Goal: Communication & Community: Answer question/provide support

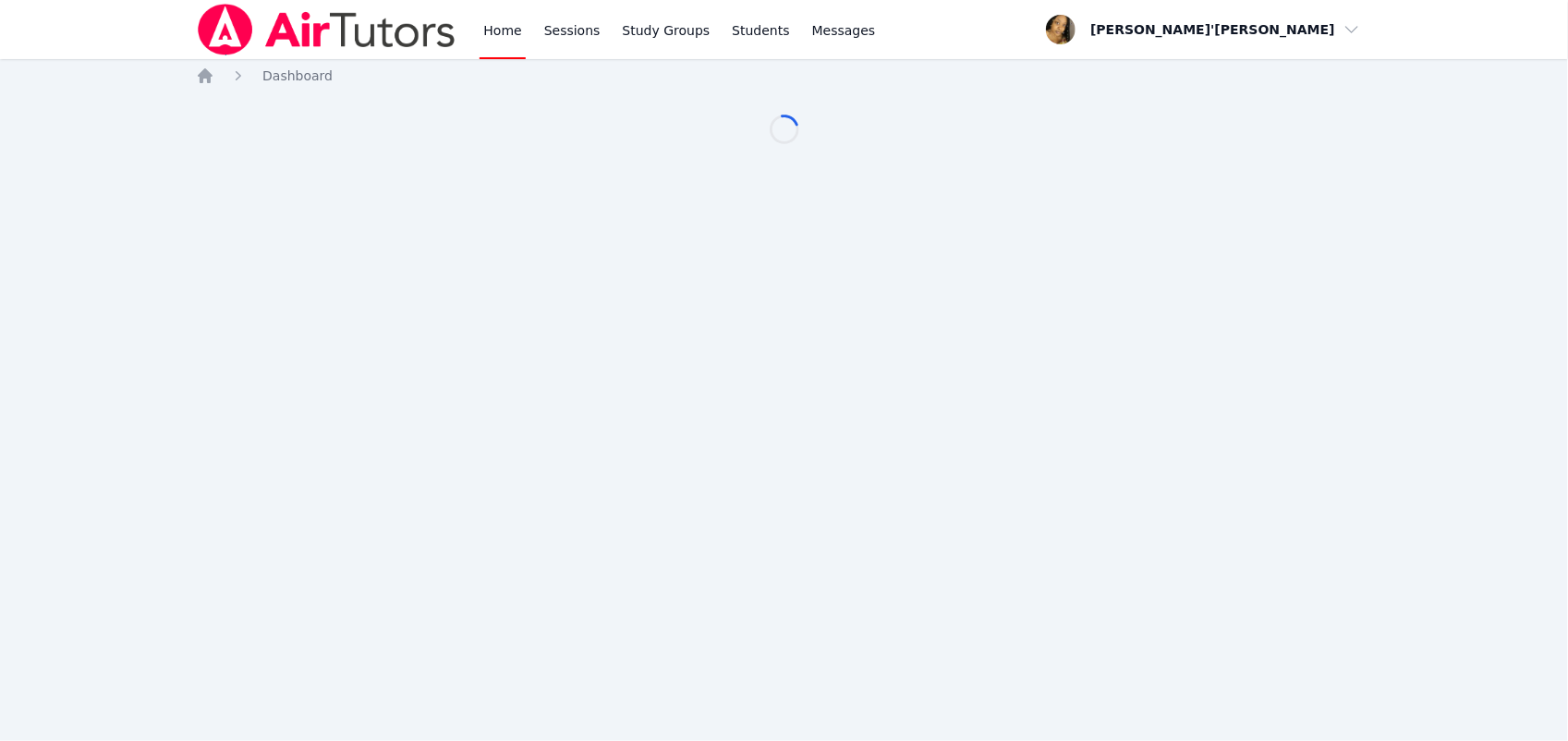
click at [799, 707] on div "Home Sessions Study Groups Students Messages Open user menu Lee'Tayna Hostick O…" at bounding box center [784, 370] width 1568 height 741
click at [822, 150] on div "Home Dashboard Loading..." at bounding box center [784, 124] width 1176 height 114
click at [823, 571] on div "Home Sessions Study Groups Students Messages Open user menu [PERSON_NAME]'[PERS…" at bounding box center [784, 370] width 1568 height 741
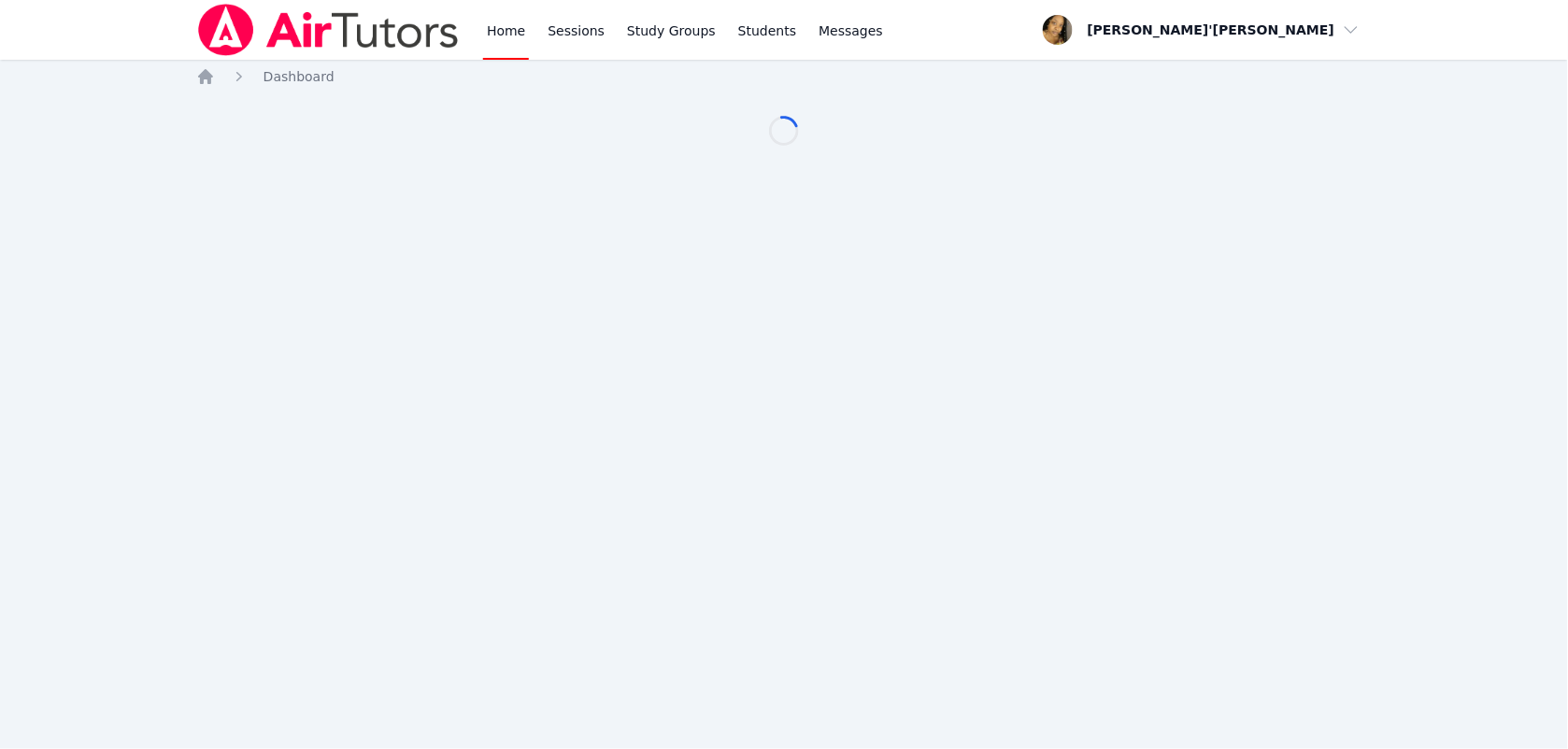
scroll to position [11, 0]
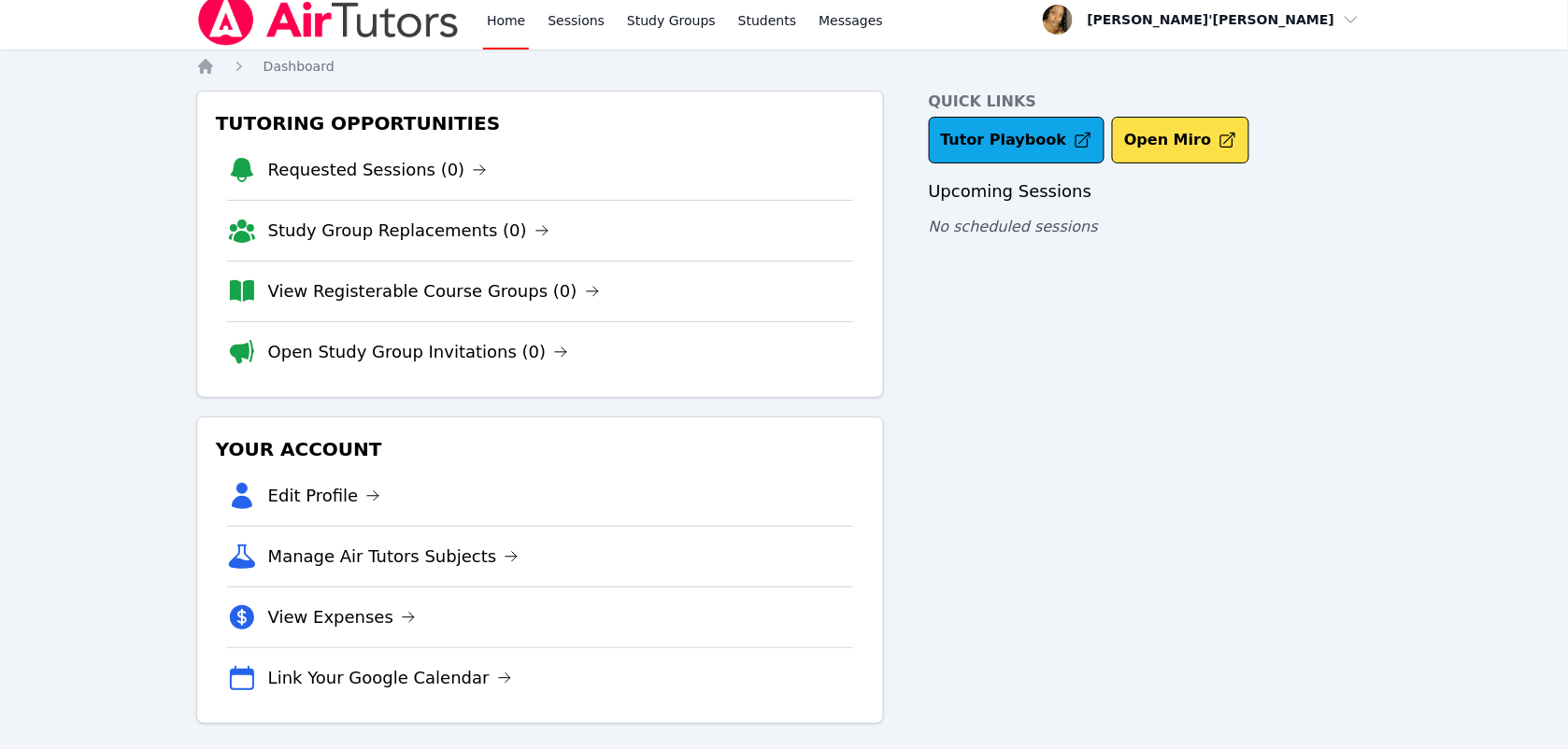
click at [23, 44] on nav "Home Sessions Study Groups Students Messages Open user menu Lee'Tayna Hostick O…" at bounding box center [784, 19] width 1568 height 60
click at [831, 49] on link "Messages" at bounding box center [851, 19] width 72 height 60
click at [832, 75] on nav "Home Dashboard" at bounding box center [784, 66] width 1177 height 19
click at [16, 123] on div "Home Sessions Study Groups Students Messages Open user menu Lee'Tayna Hostick O…" at bounding box center [784, 374] width 1568 height 771
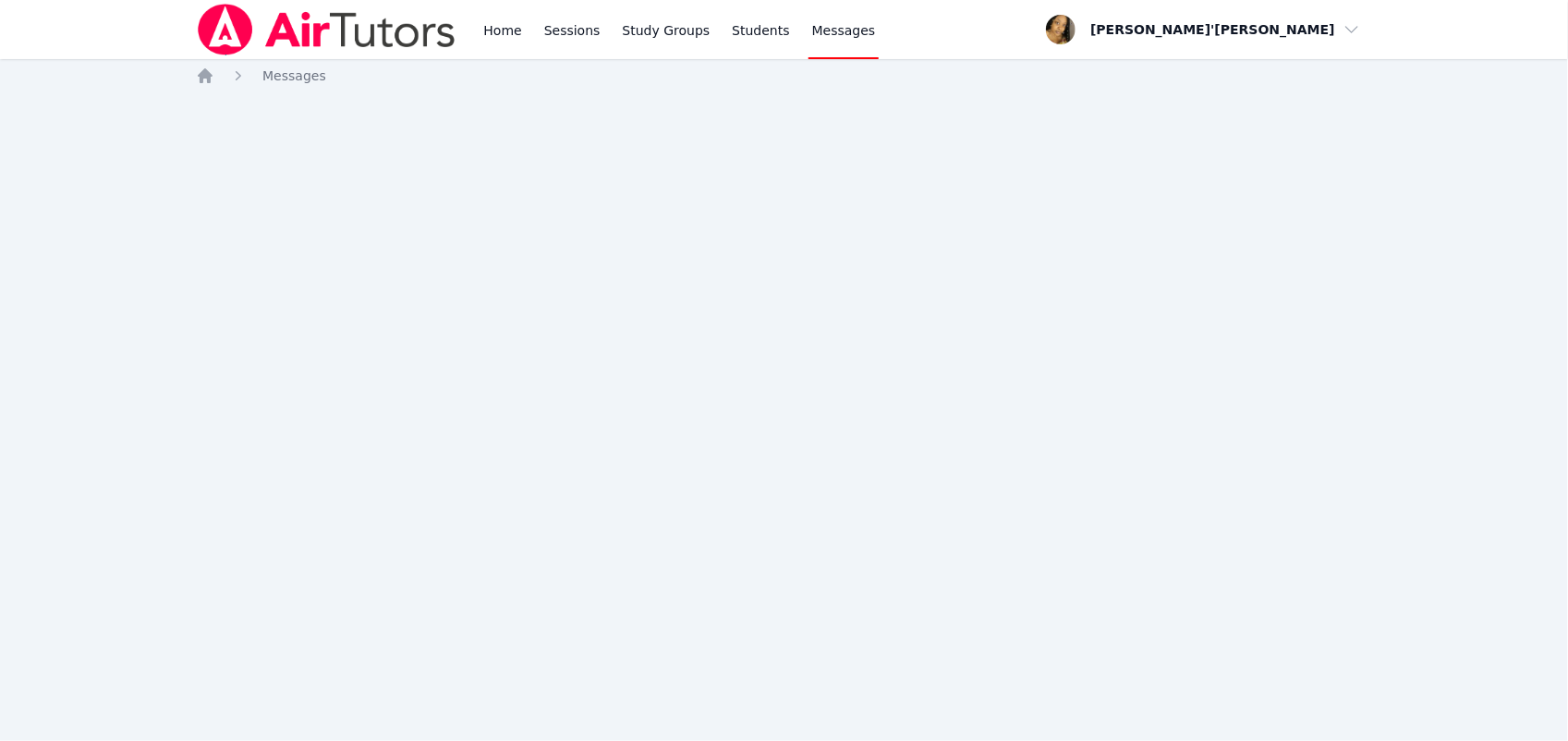
click at [20, 735] on div "Home Sessions Study Groups Students Messages Open user menu Lee'Tayna Hostick O…" at bounding box center [784, 370] width 1568 height 741
click at [824, 456] on div "Home Sessions Study Groups Students Messages Open user menu Lee'Tayna Hostick O…" at bounding box center [784, 370] width 1568 height 741
click at [818, 629] on div "Home Sessions Study Groups Students Messages Open user menu Lee'Tayna Hostick O…" at bounding box center [784, 370] width 1568 height 741
click at [819, 633] on div "Home Sessions Study Groups Students Messages Open user menu Lee'Tayna Hostick O…" at bounding box center [784, 370] width 1568 height 741
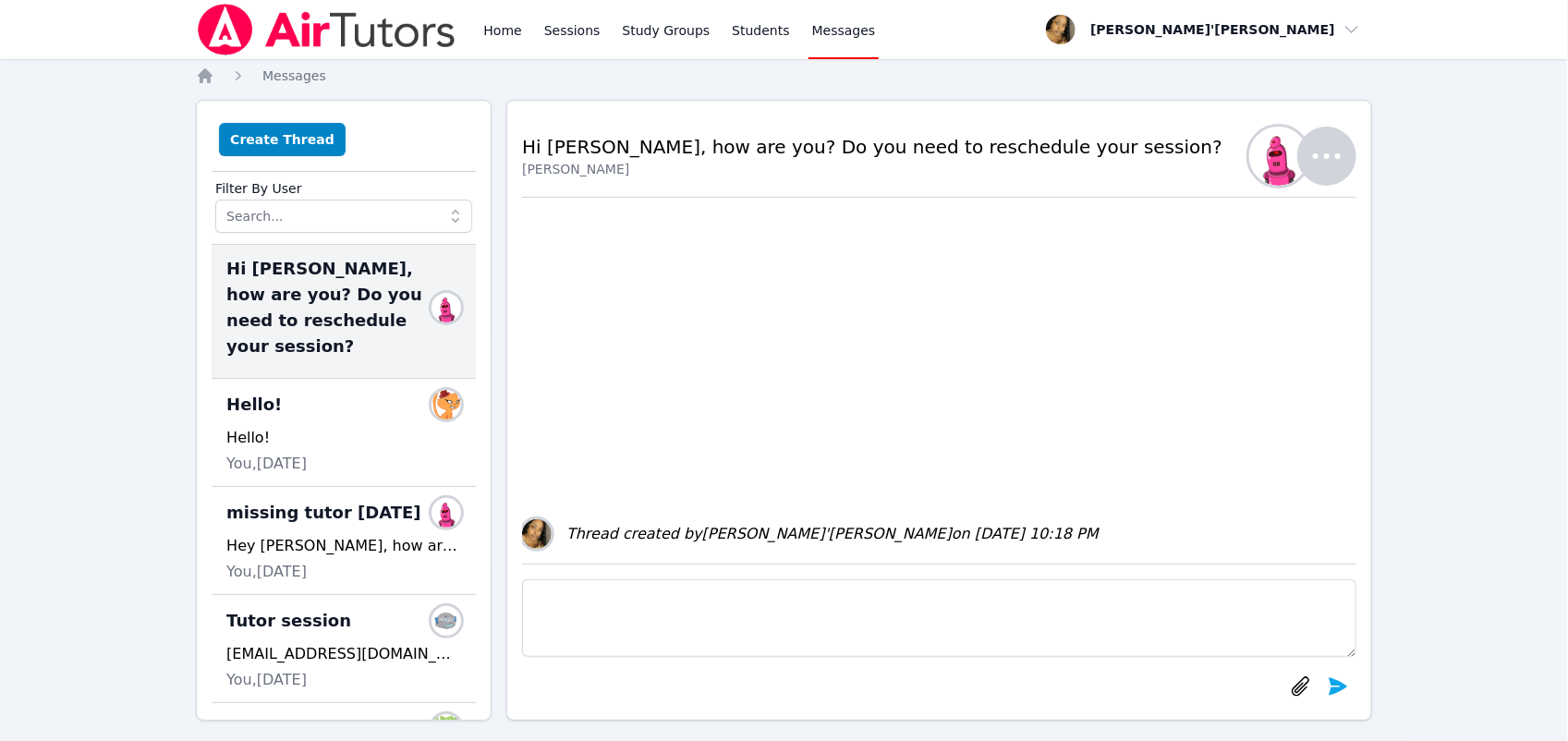
click at [822, 561] on div "Thread created by Lee'Tayna Hostick on May 28, 2025 10:18 PM" at bounding box center [939, 380] width 835 height 366
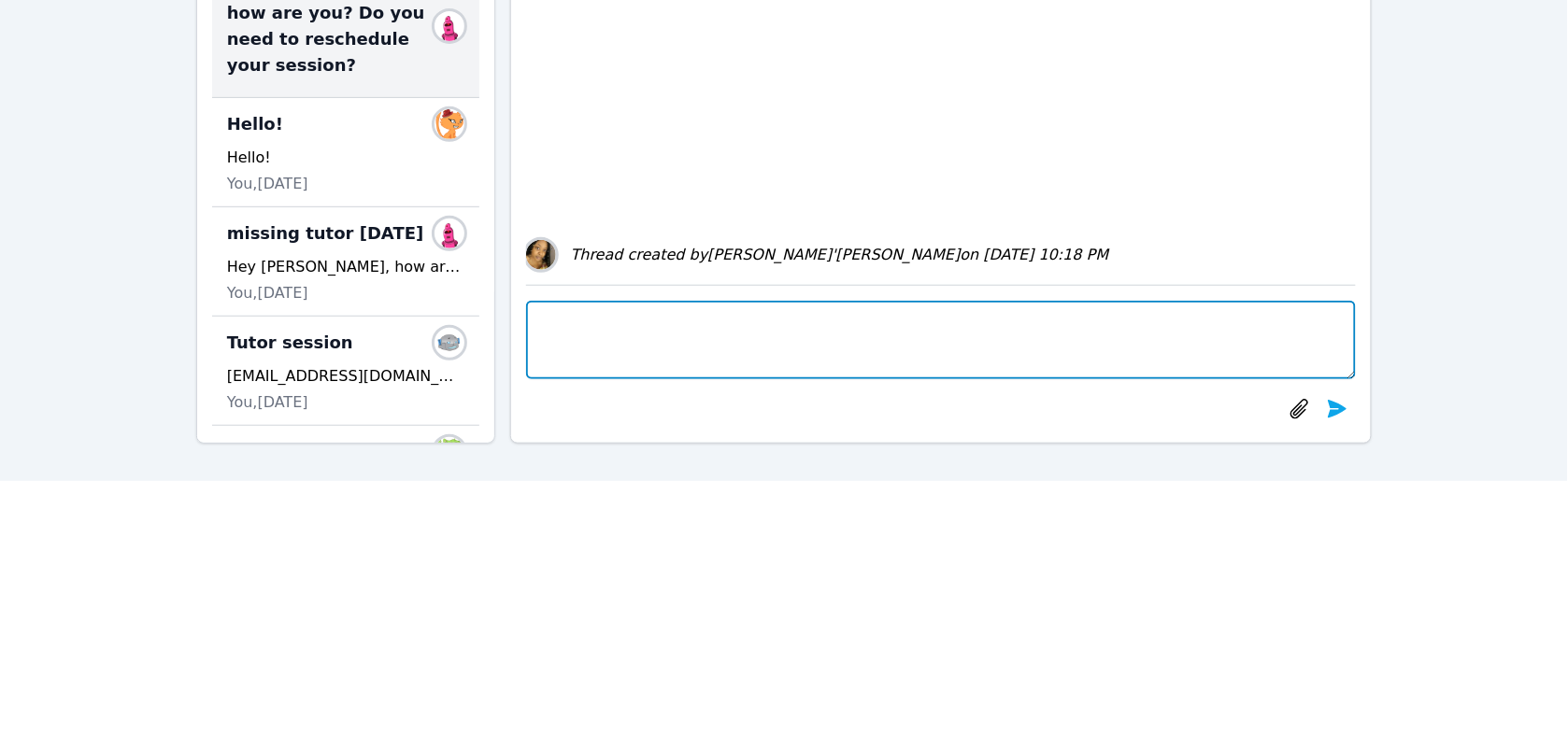
scroll to position [240, 0]
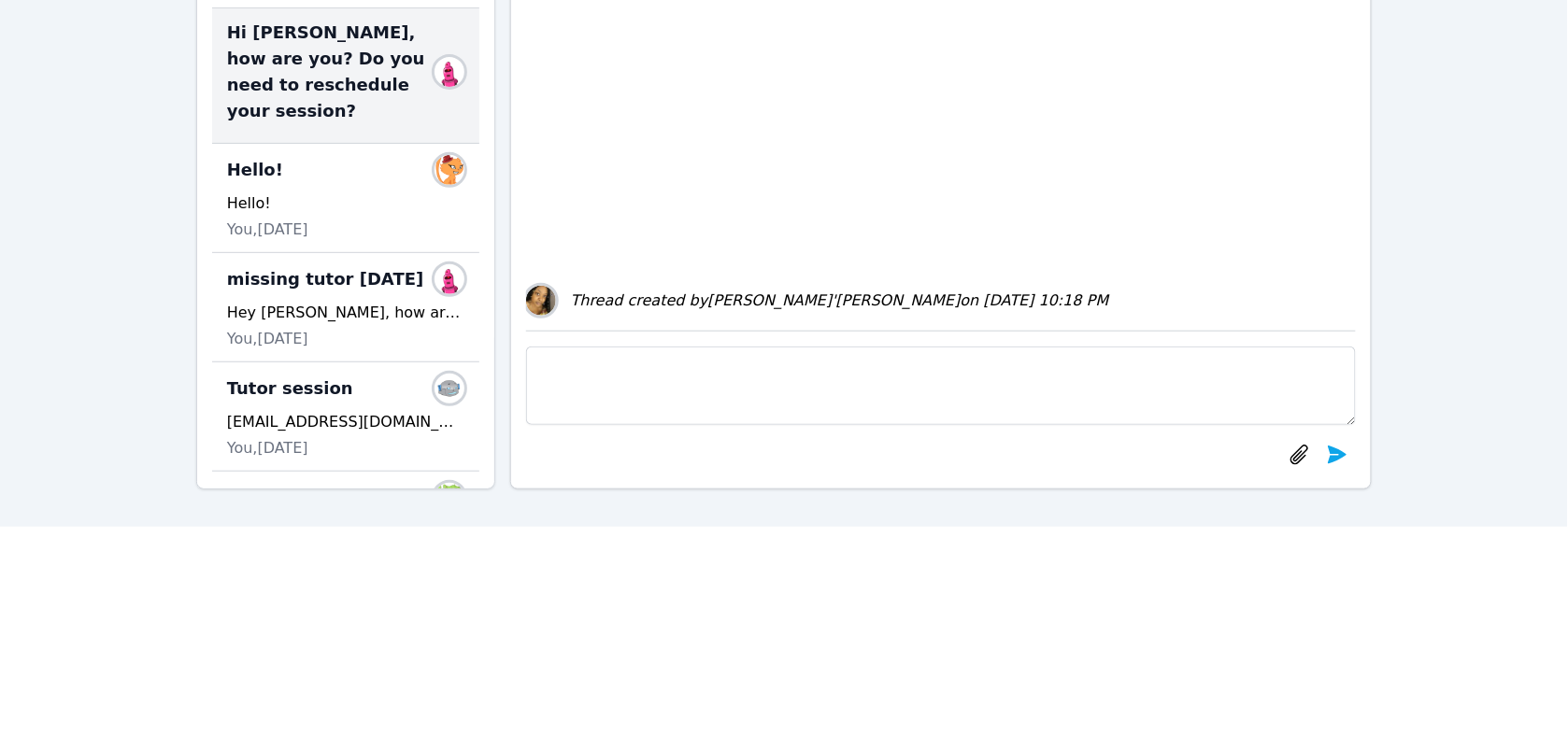
click at [832, 510] on html "Home Sessions Study Groups Students Messages Open user menu Lee'Tayna Hostick O…" at bounding box center [784, 135] width 1568 height 749
click at [828, 510] on html "Home Sessions Study Groups Students Messages Open user menu Lee'Tayna Hostick O…" at bounding box center [784, 135] width 1568 height 749
click at [833, 72] on div "Thread created by Lee'Tayna Hostick on May 28, 2025 10:18 PM" at bounding box center [941, 146] width 830 height 370
click at [832, 73] on div "Thread created by Lee'Tayna Hostick on May 28, 2025 10:18 PM" at bounding box center [941, 146] width 830 height 370
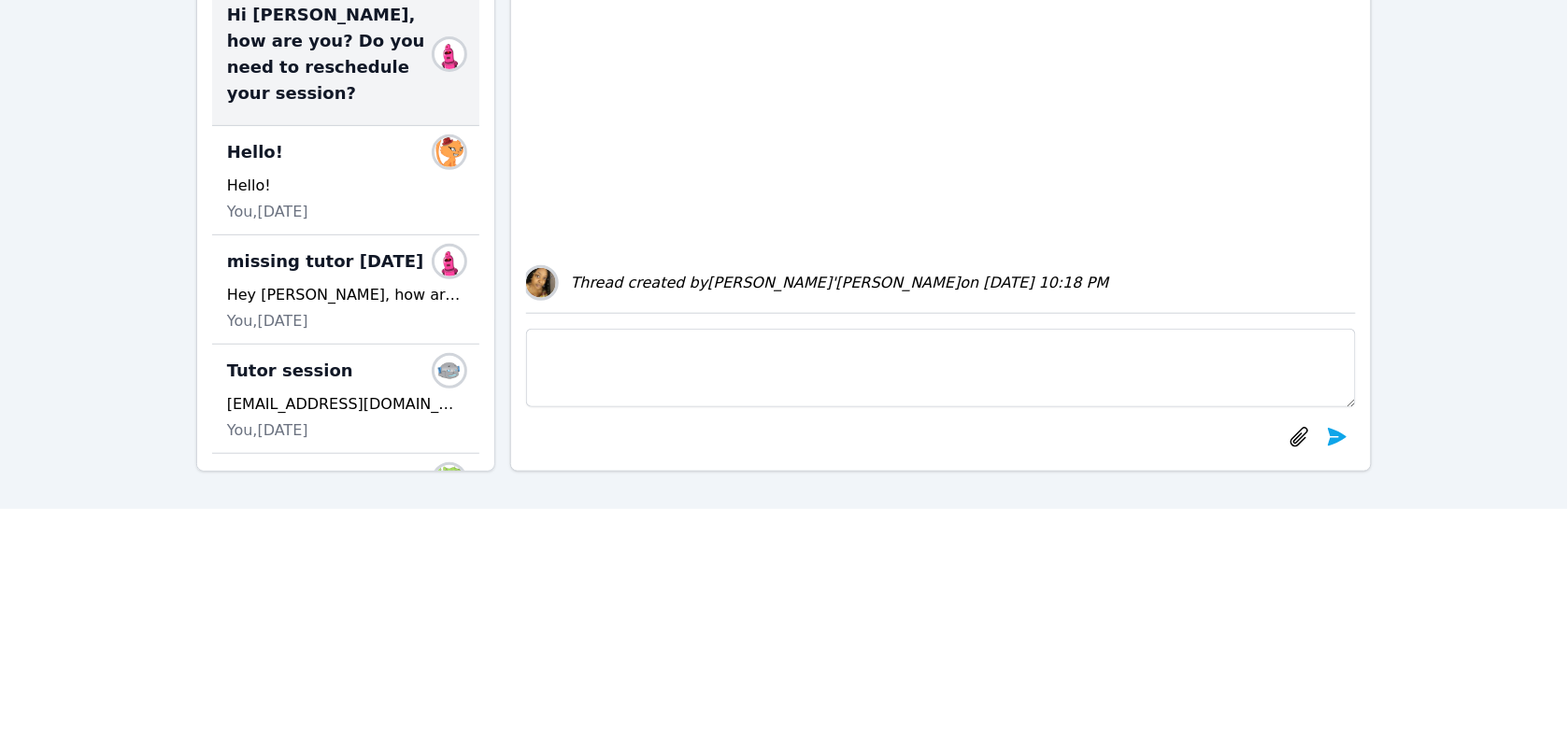
click at [829, 471] on div "Back to Threads Hi Darion, how are you? Do you need to reschedule your session?…" at bounding box center [942, 157] width 863 height 628
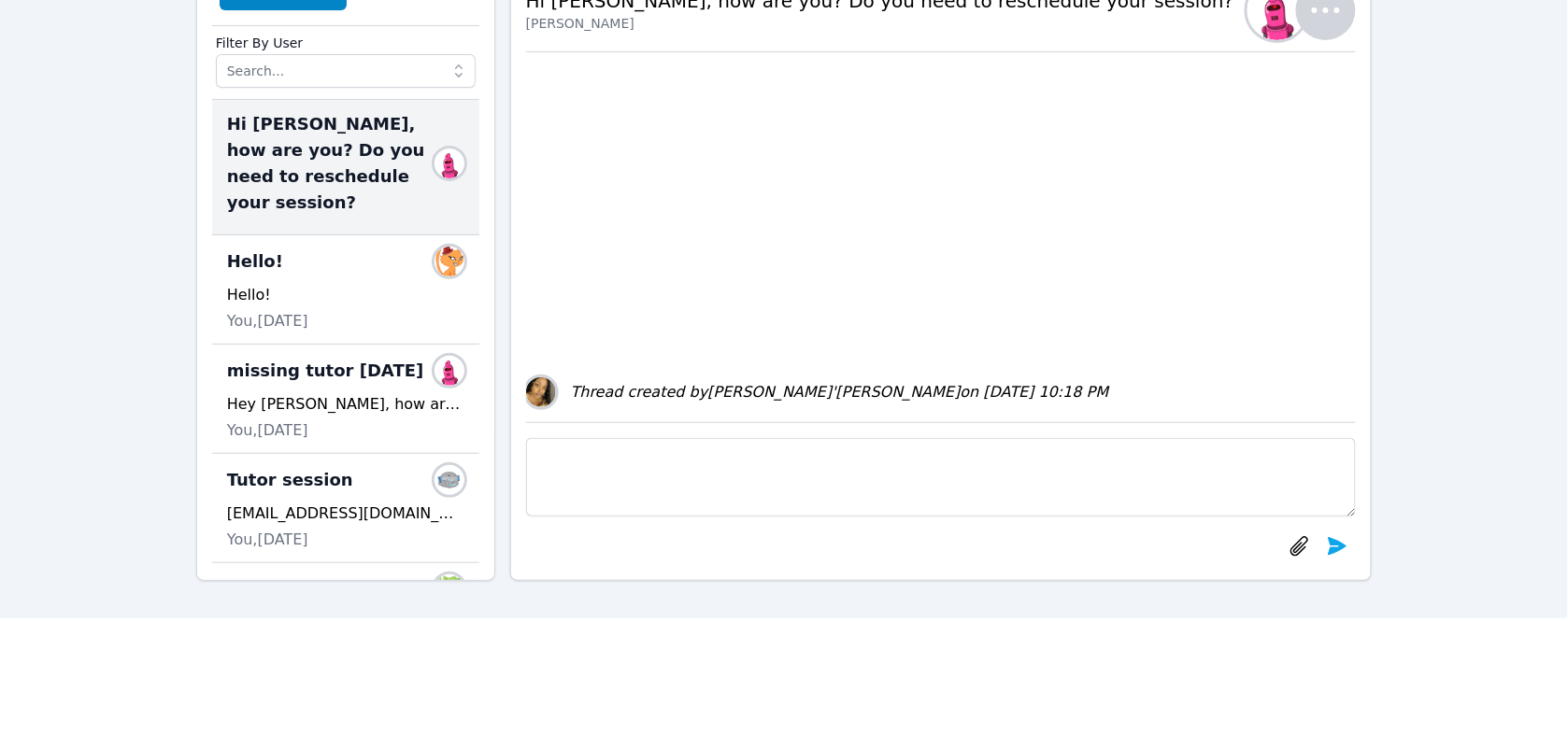
click at [12, 455] on div "Home Sessions Study Groups Students Messages Open user menu Lee'Tayna Hostick O…" at bounding box center [784, 235] width 1568 height 766
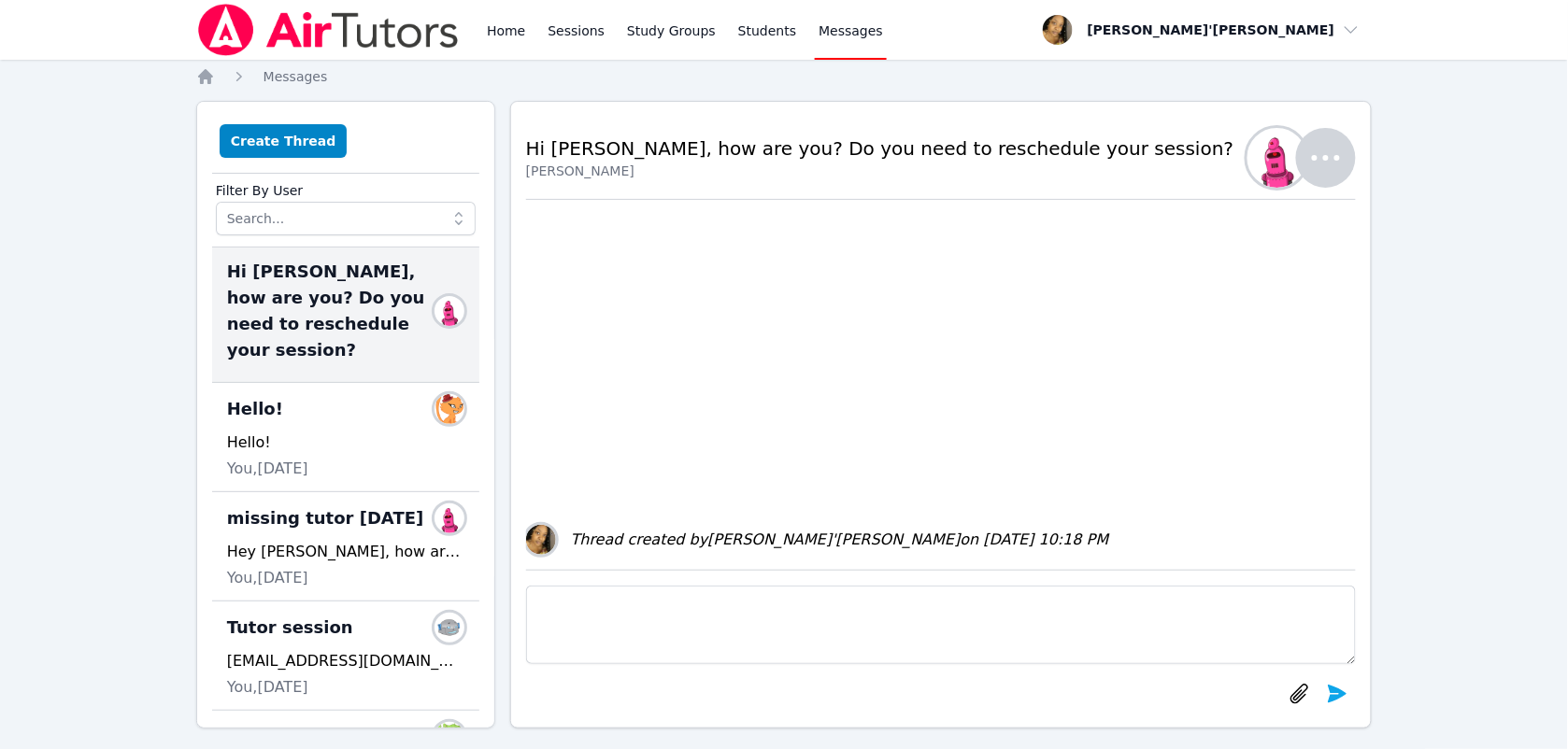
click at [158, 100] on div "Home Sessions Study Groups Students Messages Open user menu Lee'Tayna Hostick O…" at bounding box center [784, 382] width 1568 height 766
